Goal: Navigation & Orientation: Find specific page/section

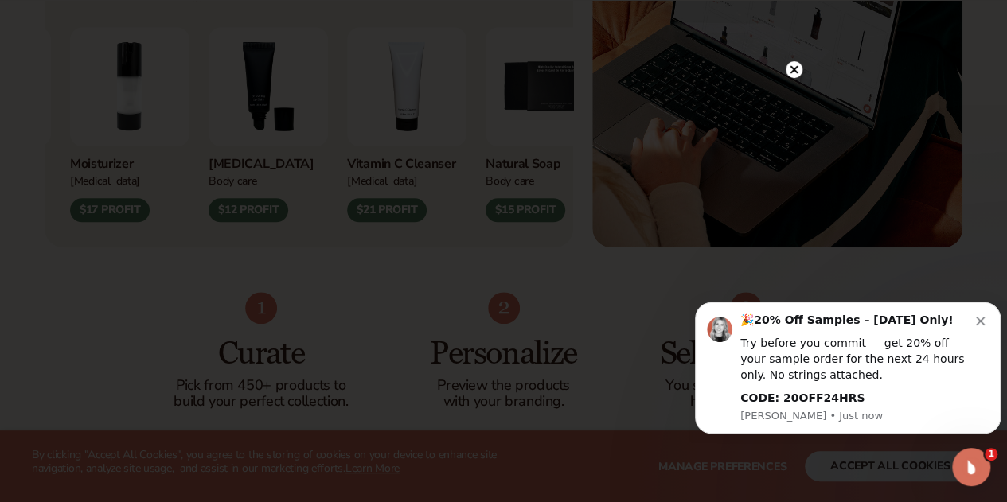
scroll to position [796, 0]
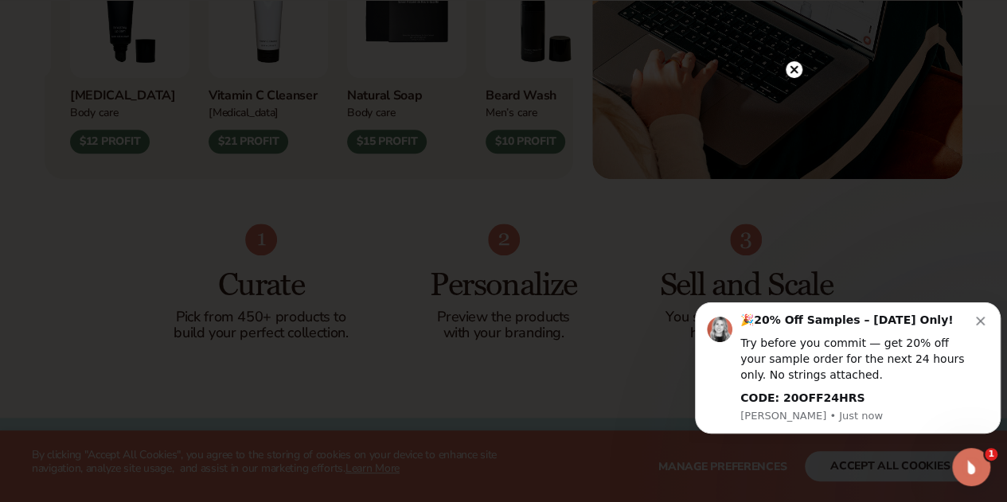
click at [796, 70] on circle at bounding box center [794, 69] width 17 height 17
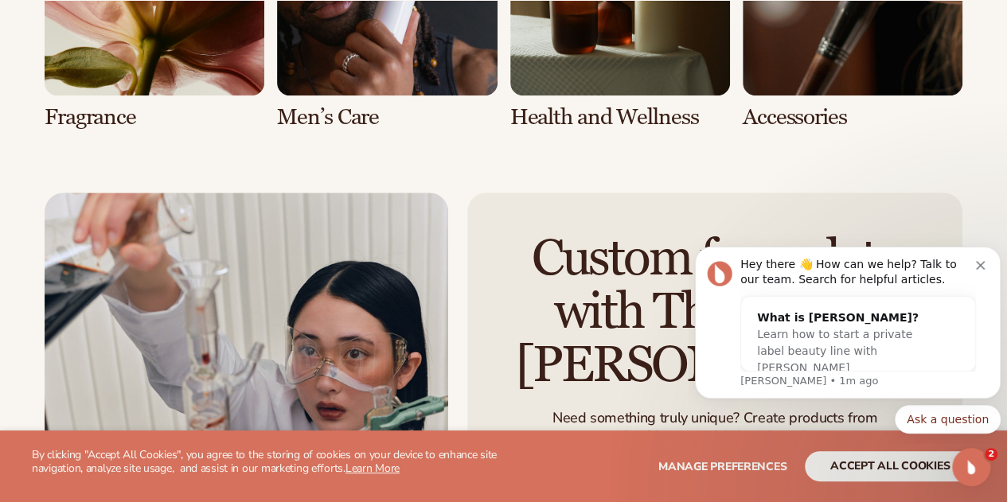
scroll to position [3423, 0]
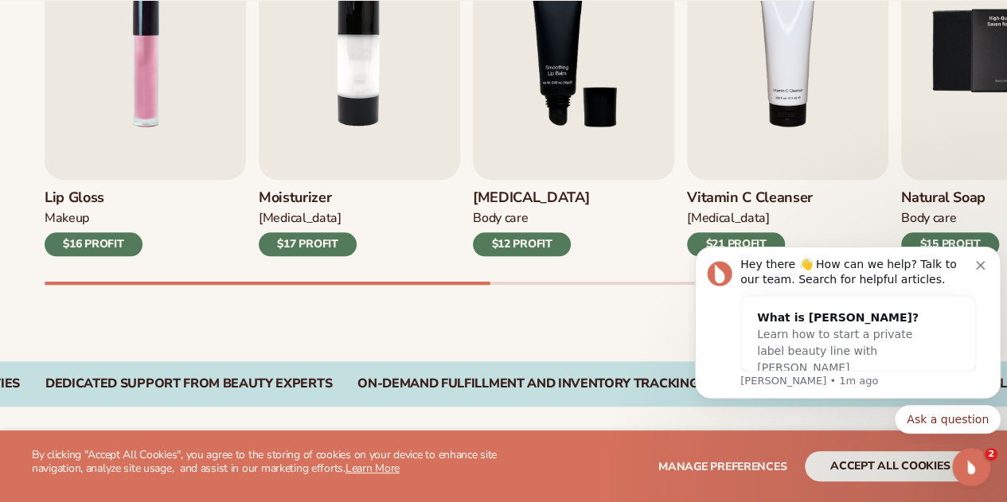
drag, startPoint x: 686, startPoint y: 151, endPoint x: 885, endPoint y: 155, distance: 199.1
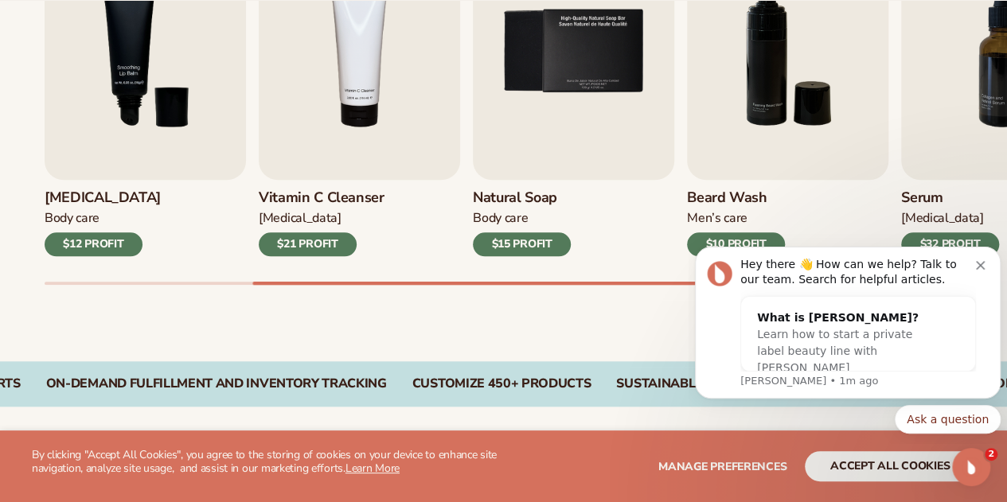
click at [986, 264] on button "Dismiss notification" at bounding box center [982, 263] width 13 height 13
